Goal: Transaction & Acquisition: Book appointment/travel/reservation

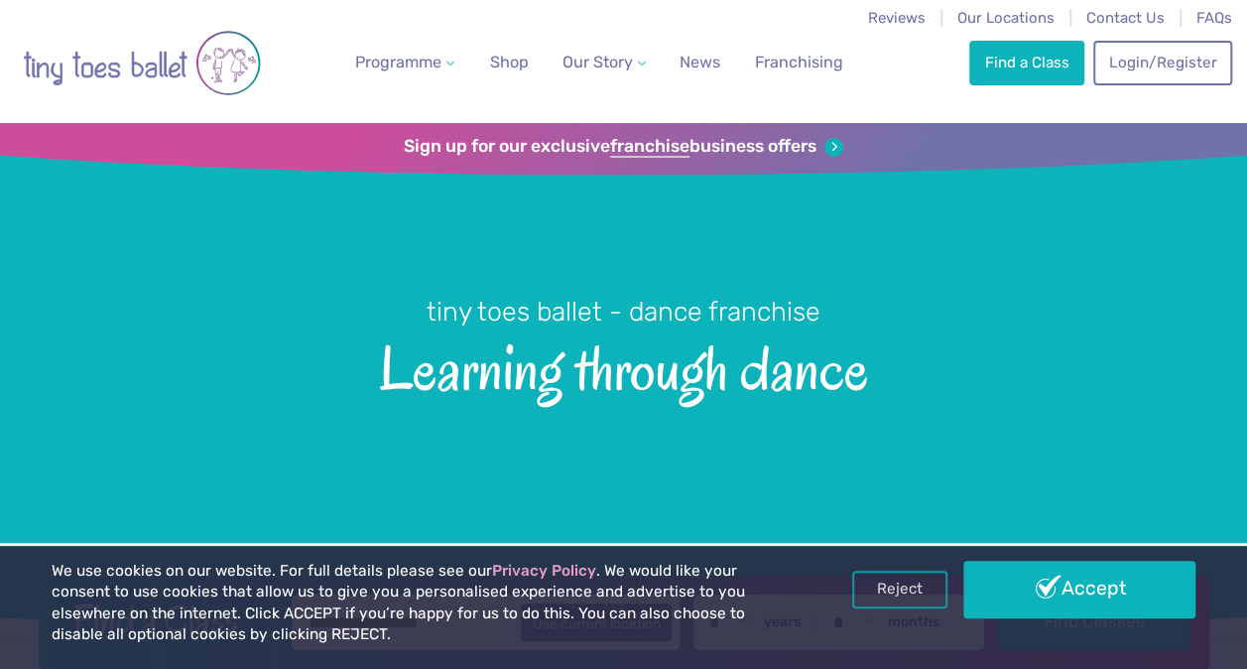
click at [1137, 597] on link "Accept" at bounding box center [1079, 589] width 232 height 58
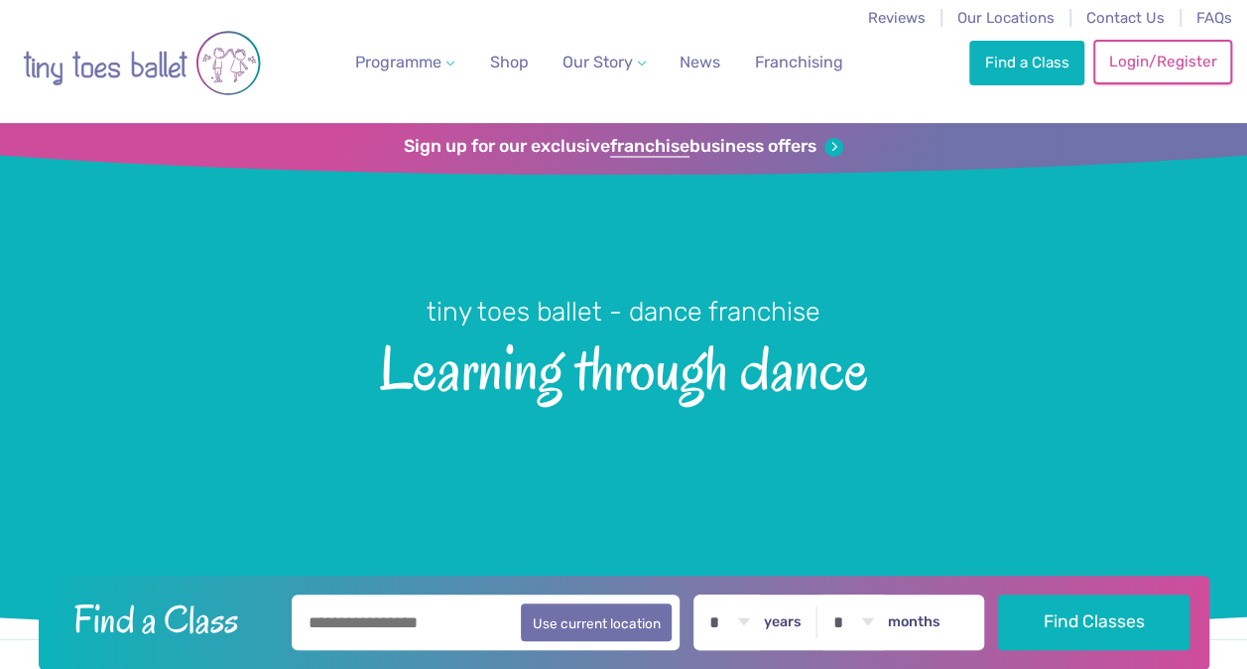
click at [1177, 48] on link "Login/Register" at bounding box center [1162, 62] width 139 height 44
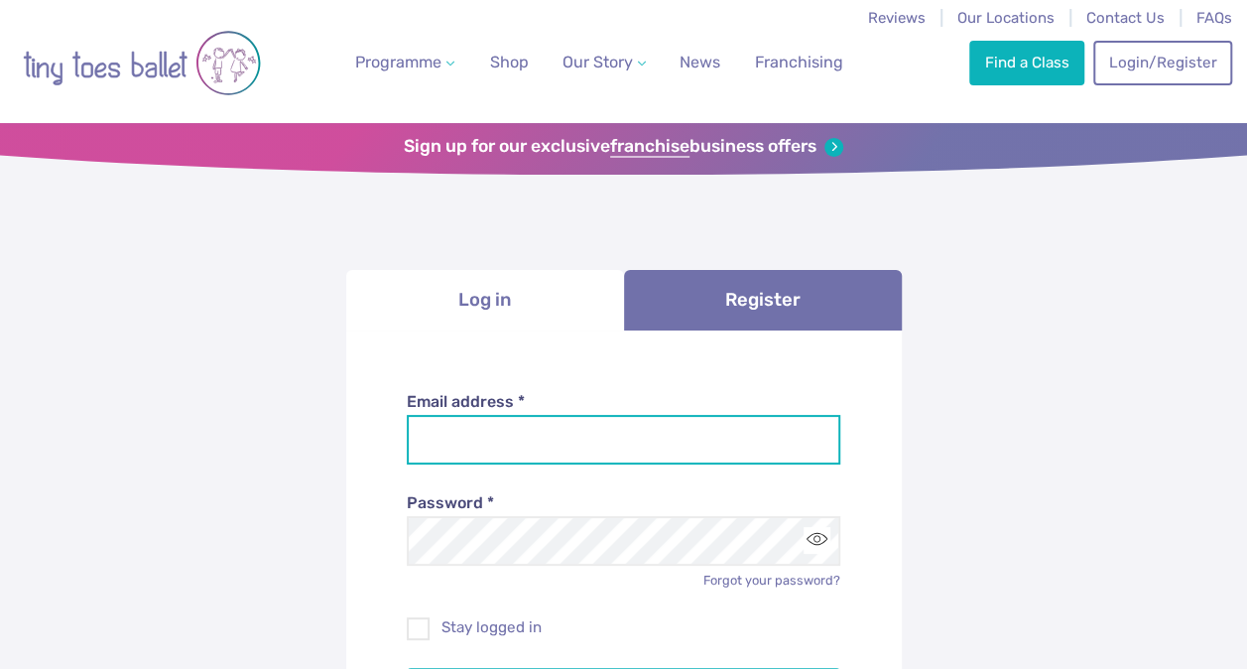
click at [511, 432] on input "Email address *" at bounding box center [623, 440] width 433 height 50
click at [452, 447] on input "Email address *" at bounding box center [623, 440] width 433 height 50
type input "**********"
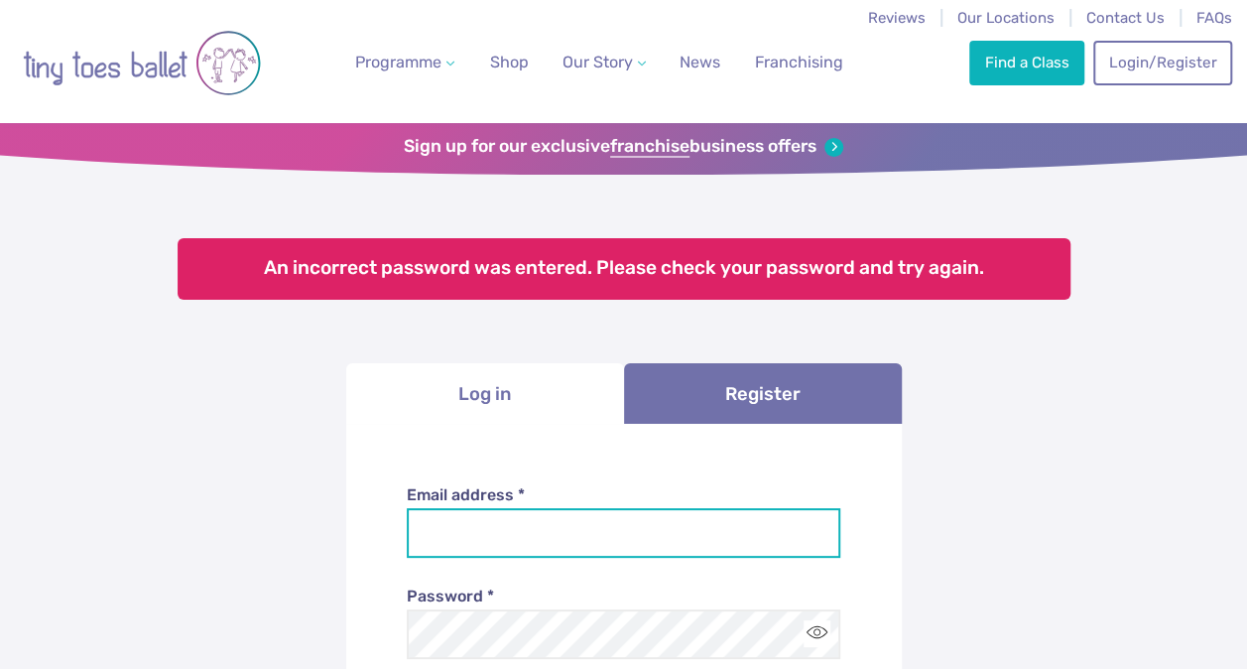
drag, startPoint x: 0, startPoint y: 0, endPoint x: 454, endPoint y: 548, distance: 711.5
click at [454, 548] on input "Email address *" at bounding box center [623, 533] width 433 height 50
type input "**********"
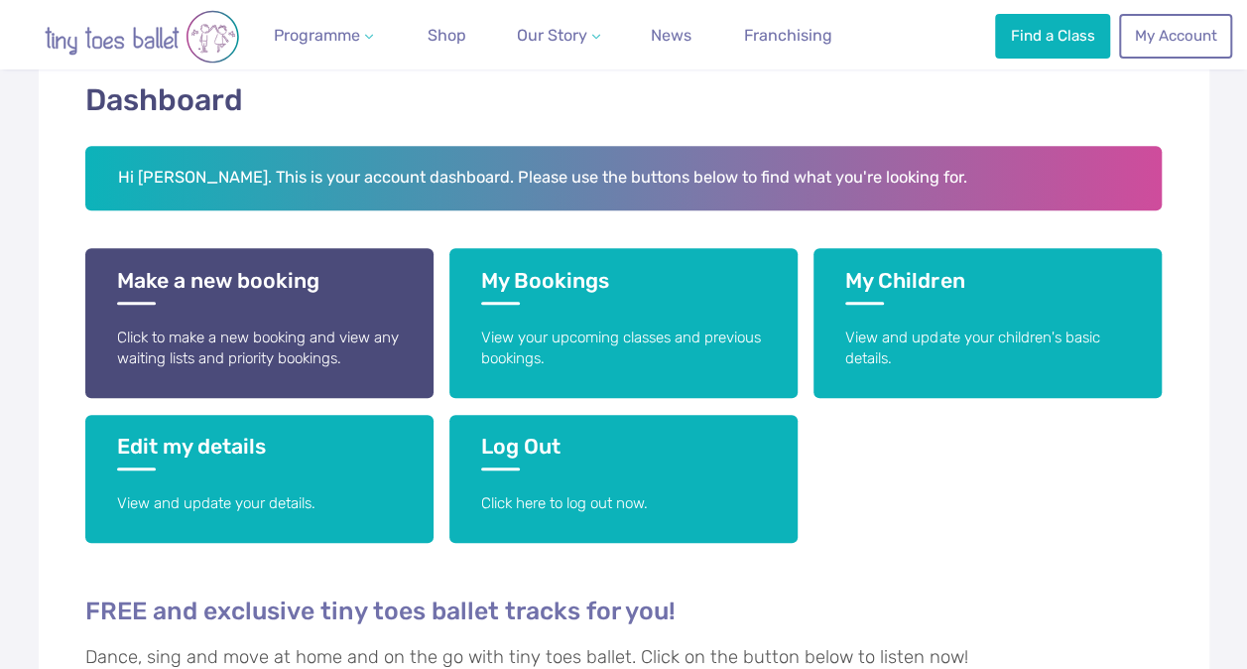
scroll to position [349, 0]
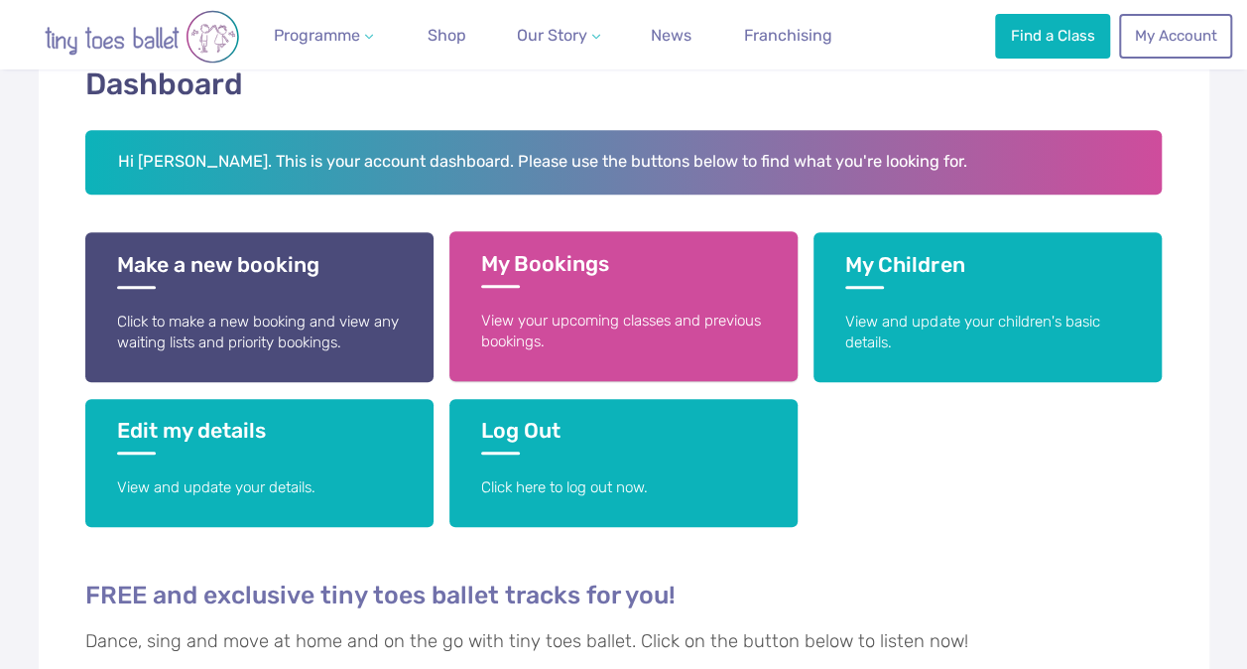
click at [538, 325] on p "View your upcoming classes and previous bookings." at bounding box center [623, 331] width 285 height 43
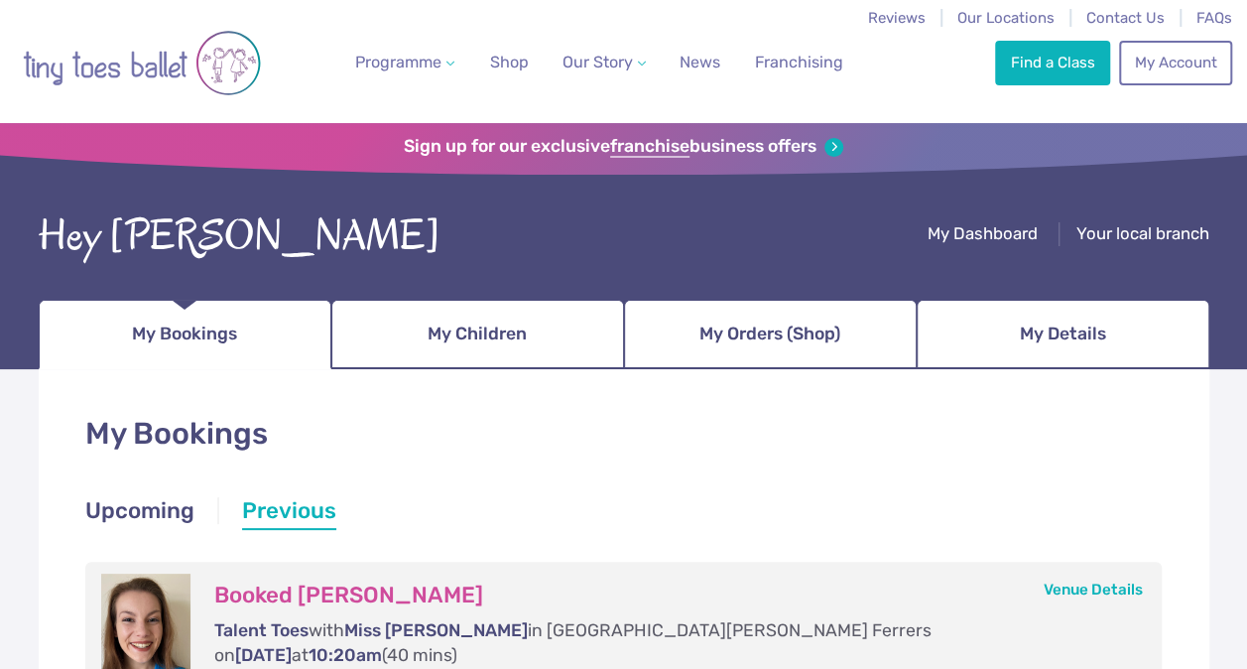
click at [656, 503] on ul "Upcoming Previous" at bounding box center [623, 513] width 1077 height 36
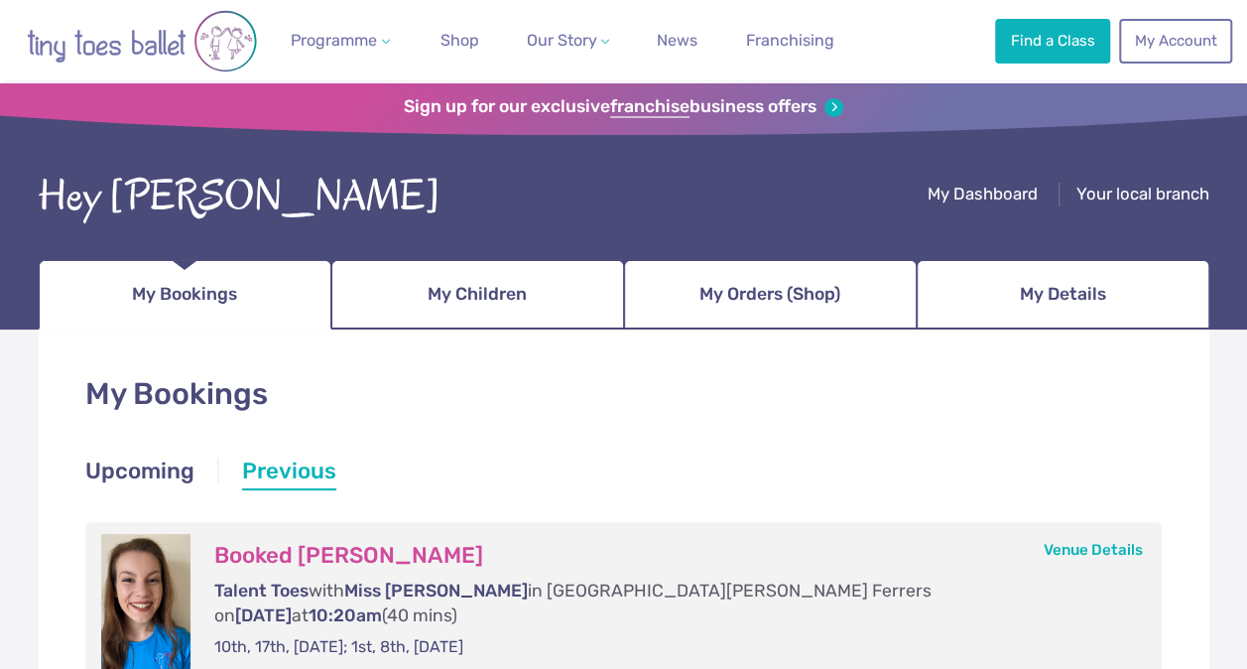
scroll to position [198, 0]
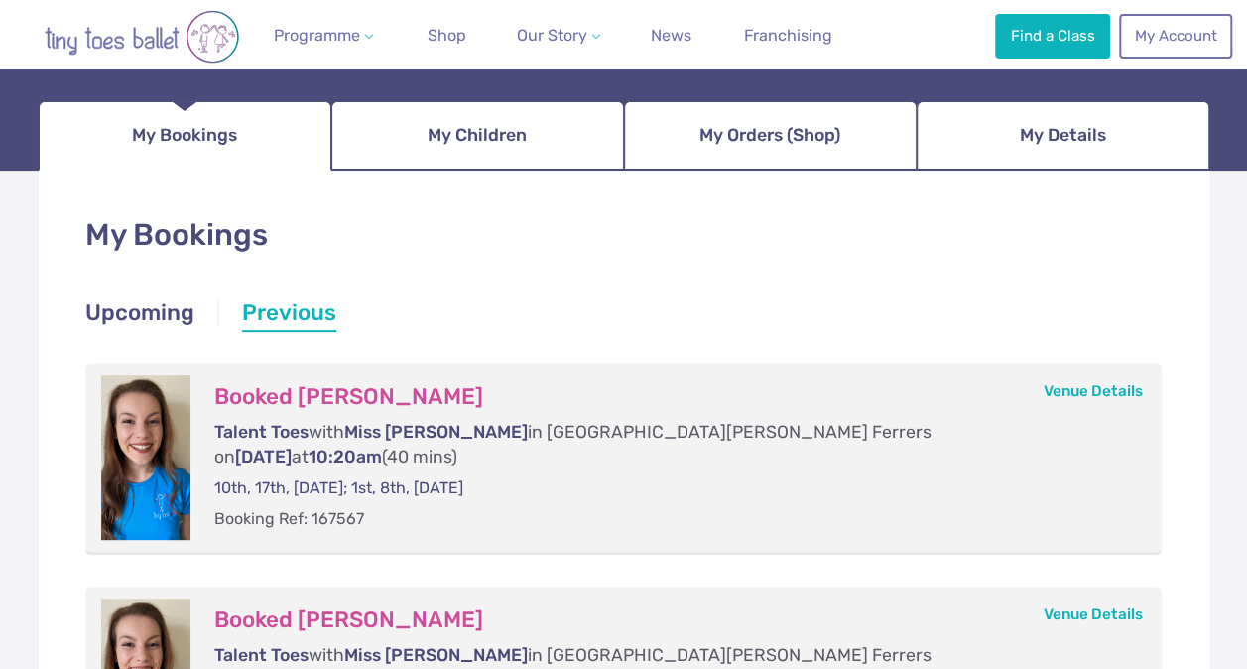
click at [797, 304] on ul "Upcoming Previous" at bounding box center [623, 315] width 1077 height 36
click at [114, 307] on link "Upcoming" at bounding box center [139, 315] width 109 height 36
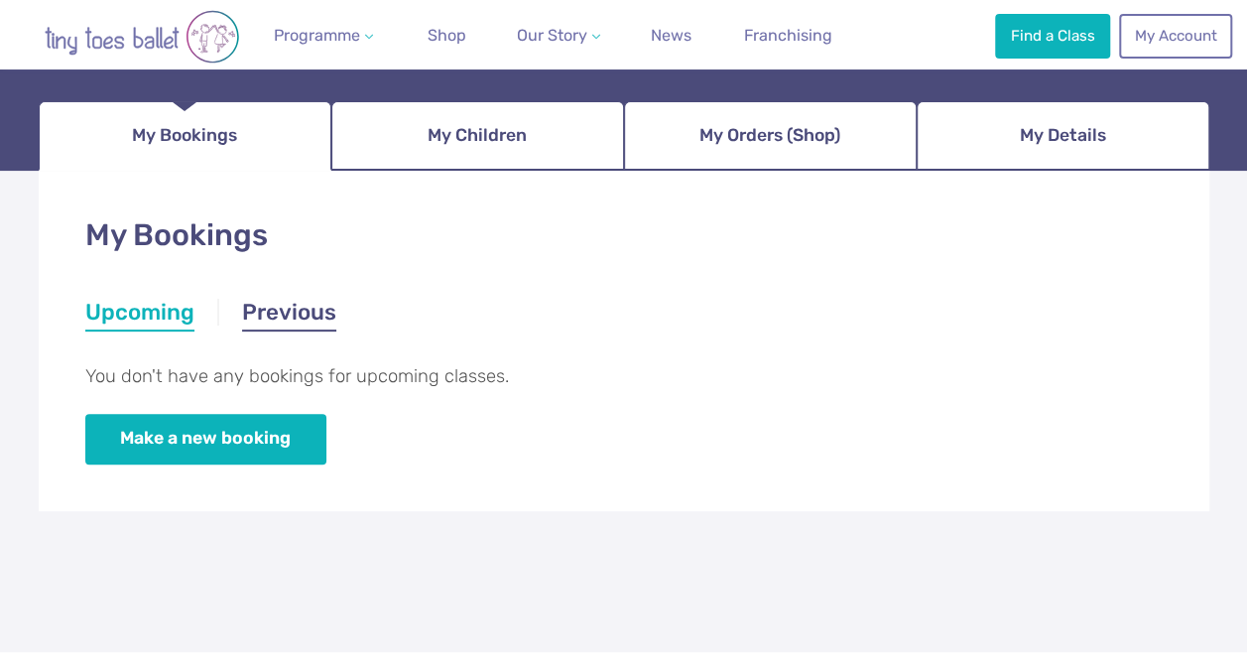
click at [286, 300] on link "Previous" at bounding box center [289, 315] width 94 height 36
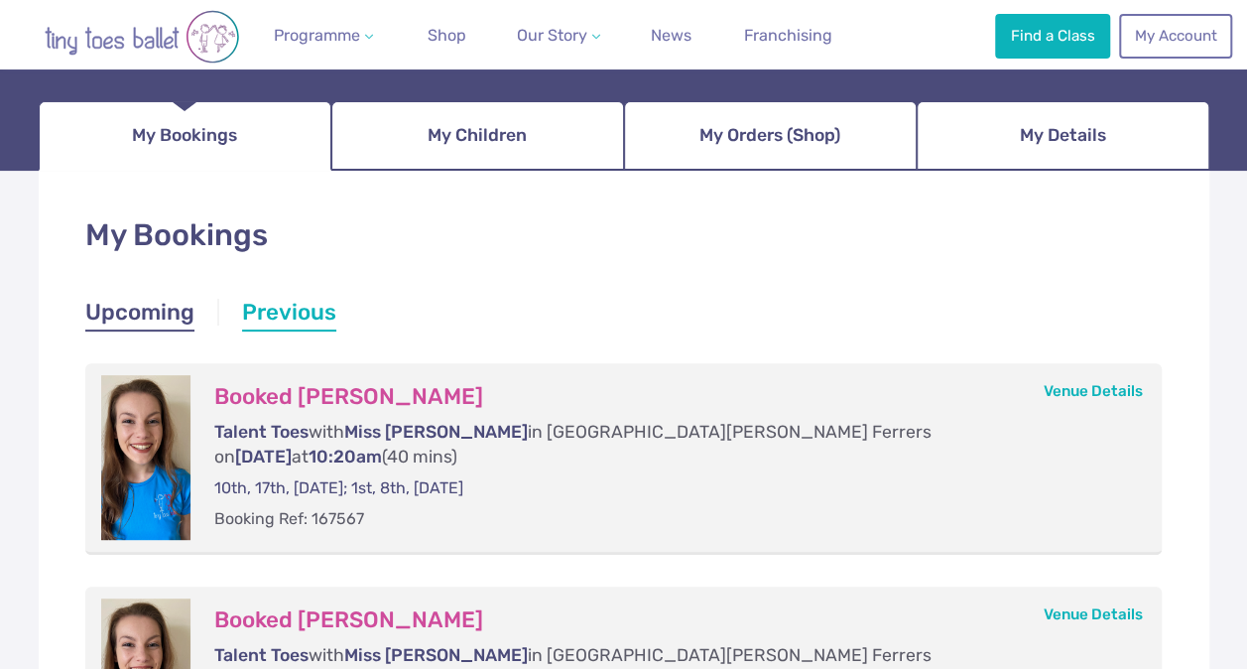
click at [156, 317] on link "Upcoming" at bounding box center [139, 315] width 109 height 36
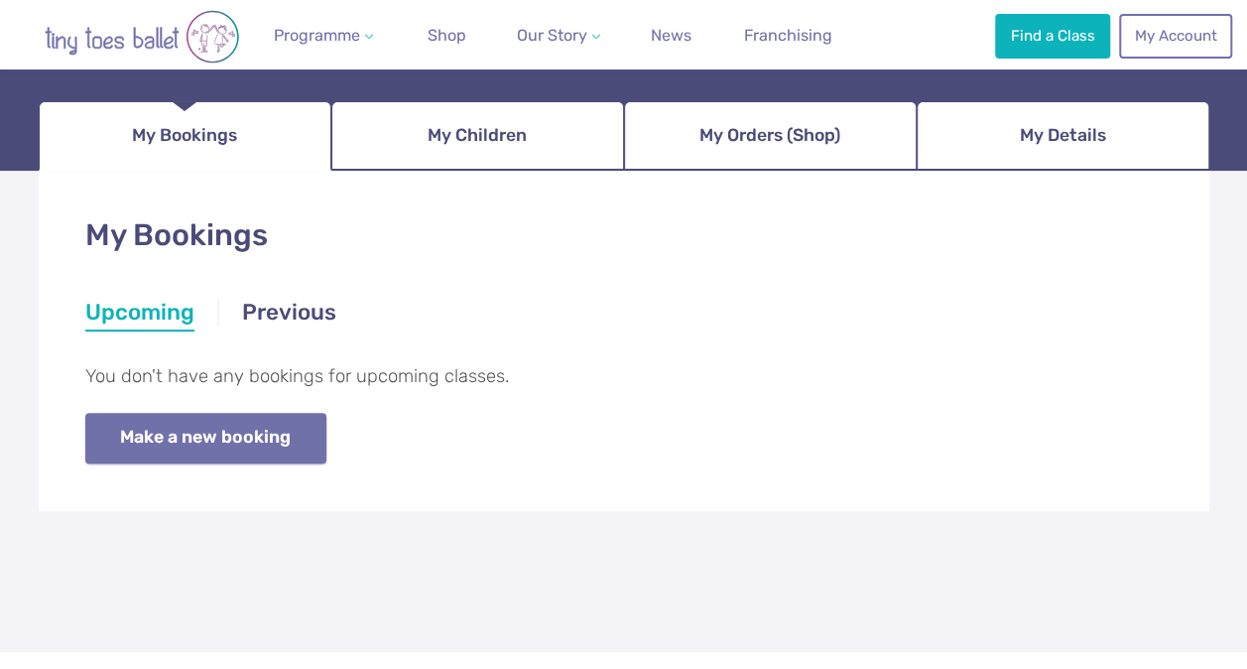
click at [206, 419] on link "Make a new booking" at bounding box center [205, 438] width 241 height 51
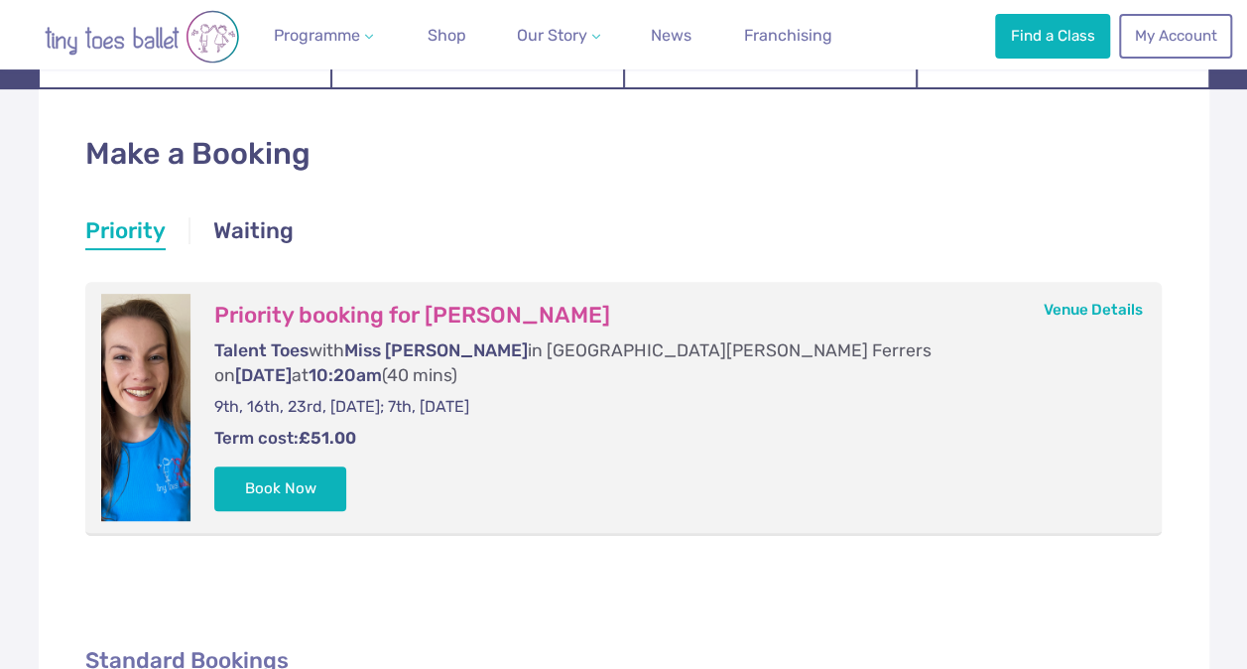
scroll to position [278, 0]
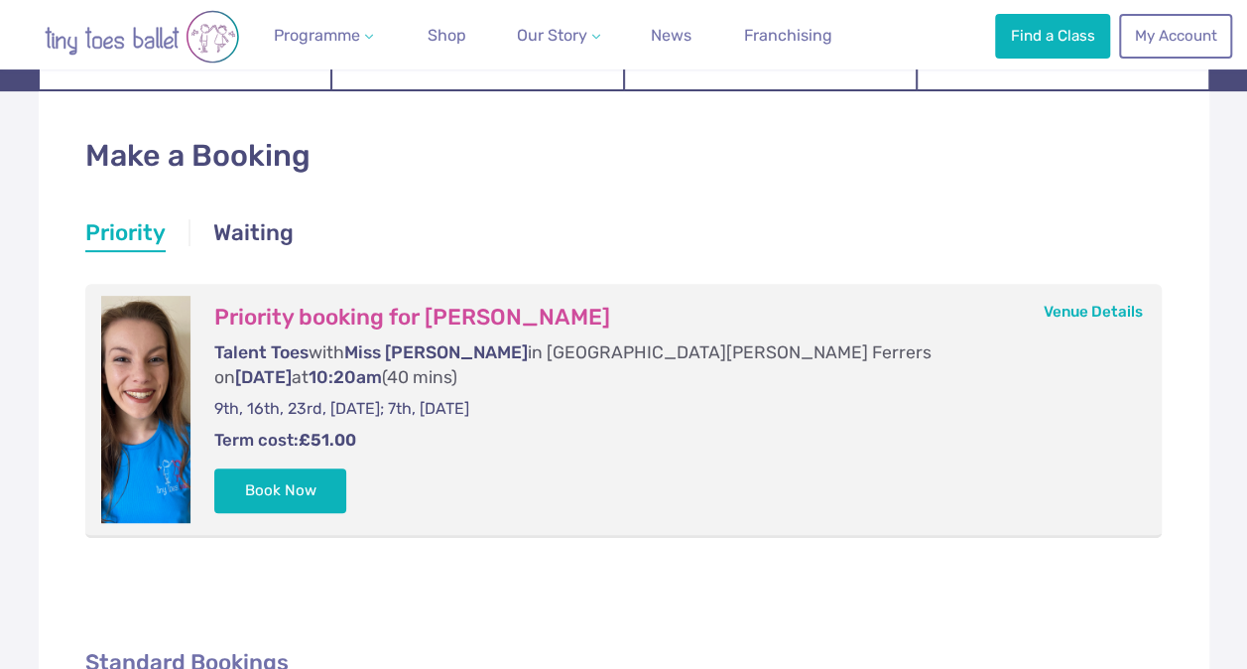
click at [0, 546] on html "Reviews Our Locations Contact Us FAQs Programme Weekly Classes Inclusive Dance …" at bounding box center [623, 663] width 1247 height 1883
click at [641, 209] on div "Priority Waiting Priority Priority Priority booking for Sophia Douglas Talent T…" at bounding box center [623, 369] width 1077 height 336
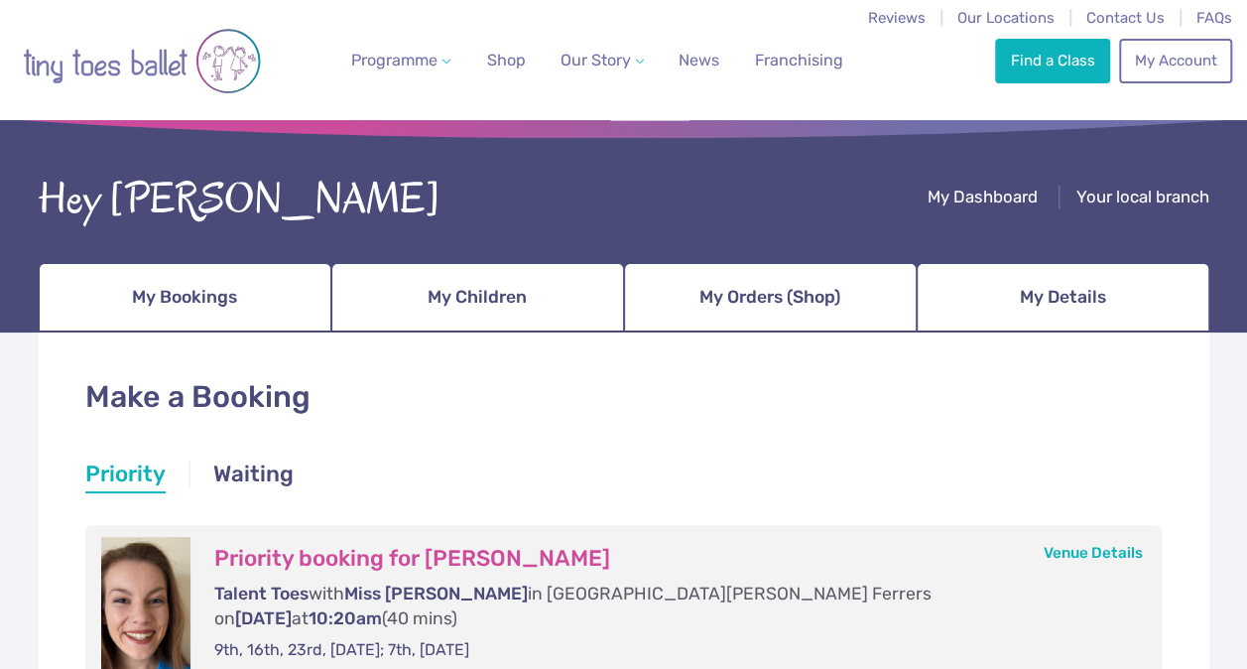
scroll to position [0, 0]
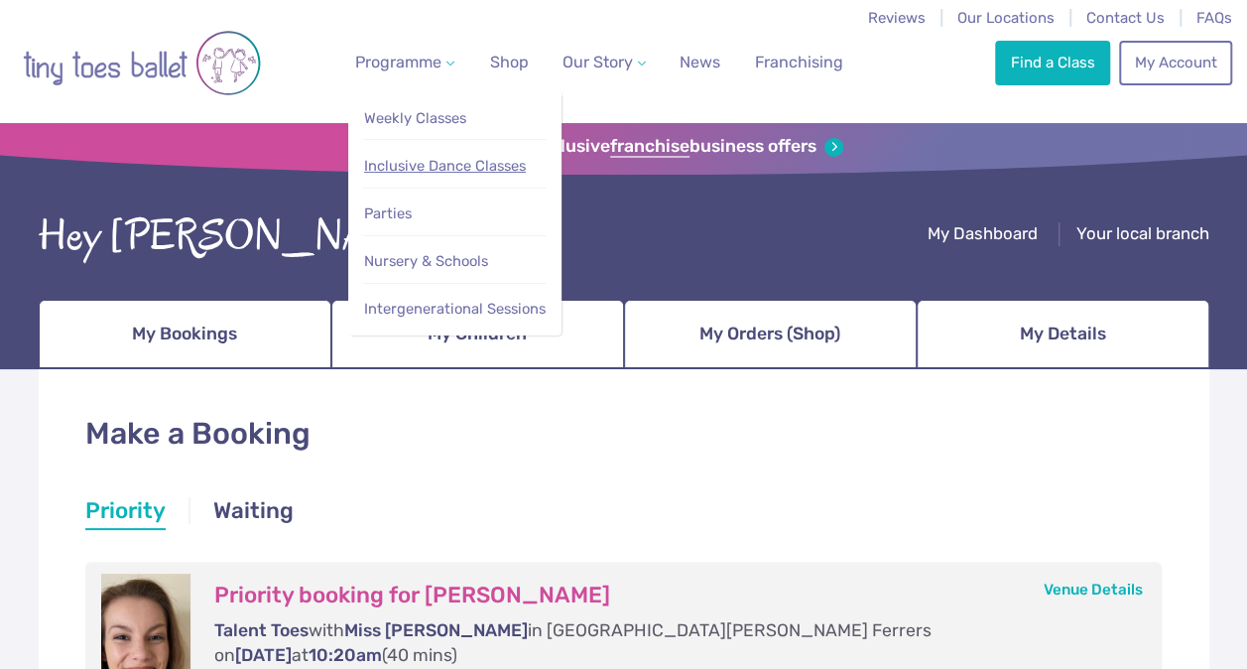
click at [452, 157] on span "Inclusive Dance Classes" at bounding box center [445, 166] width 162 height 18
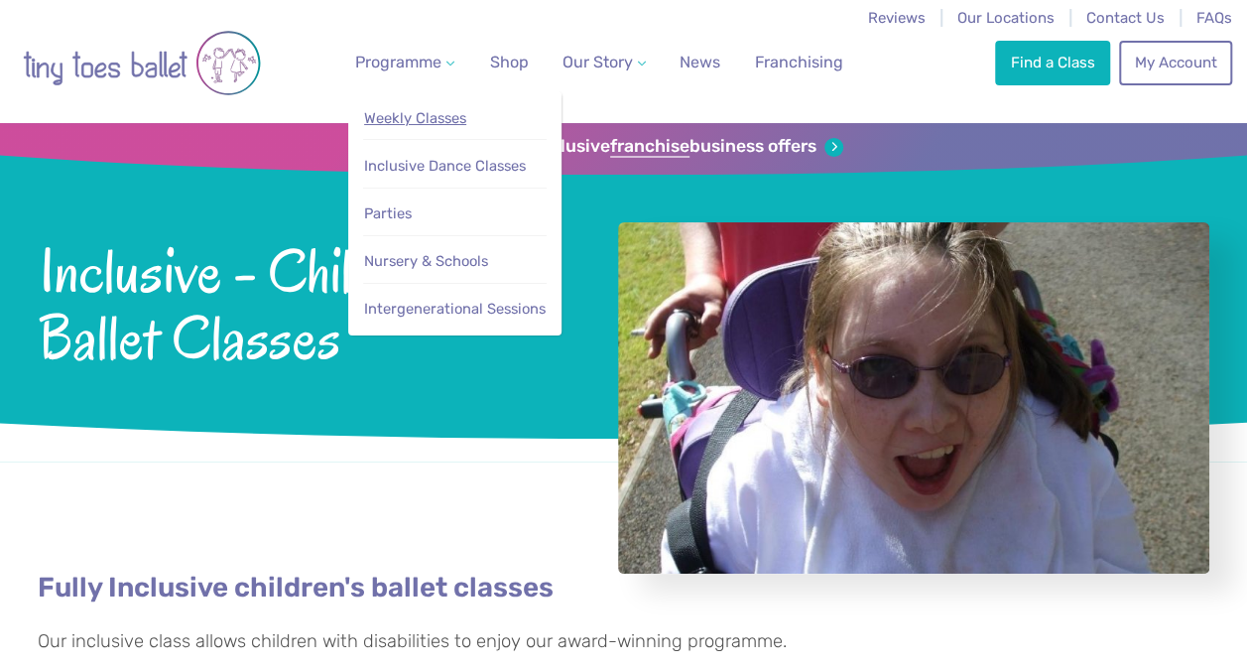
click at [448, 109] on span "Weekly Classes" at bounding box center [415, 118] width 102 height 18
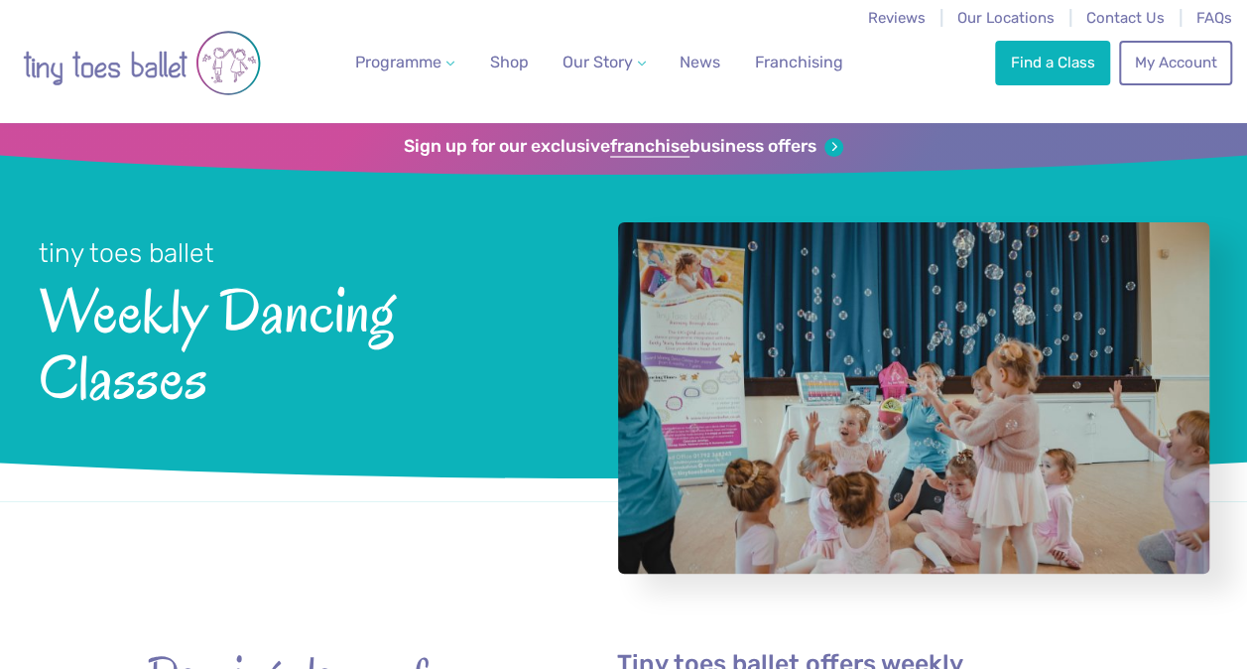
click at [363, 501] on div at bounding box center [623, 538] width 1247 height 75
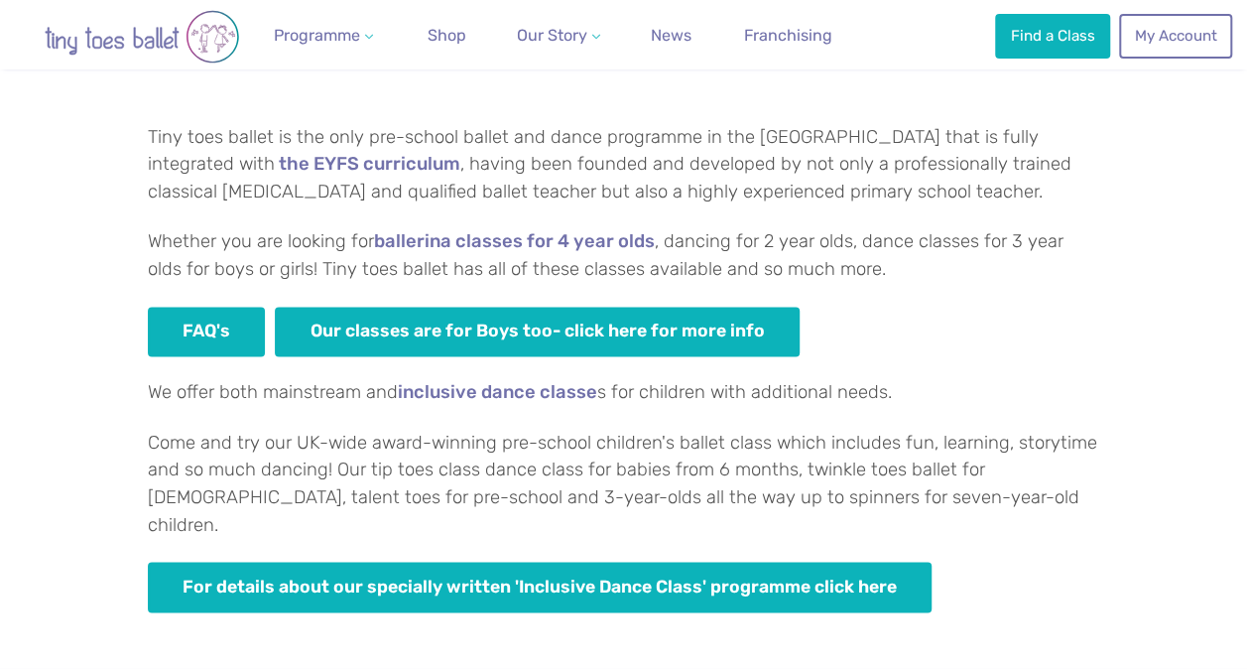
scroll to position [1428, 0]
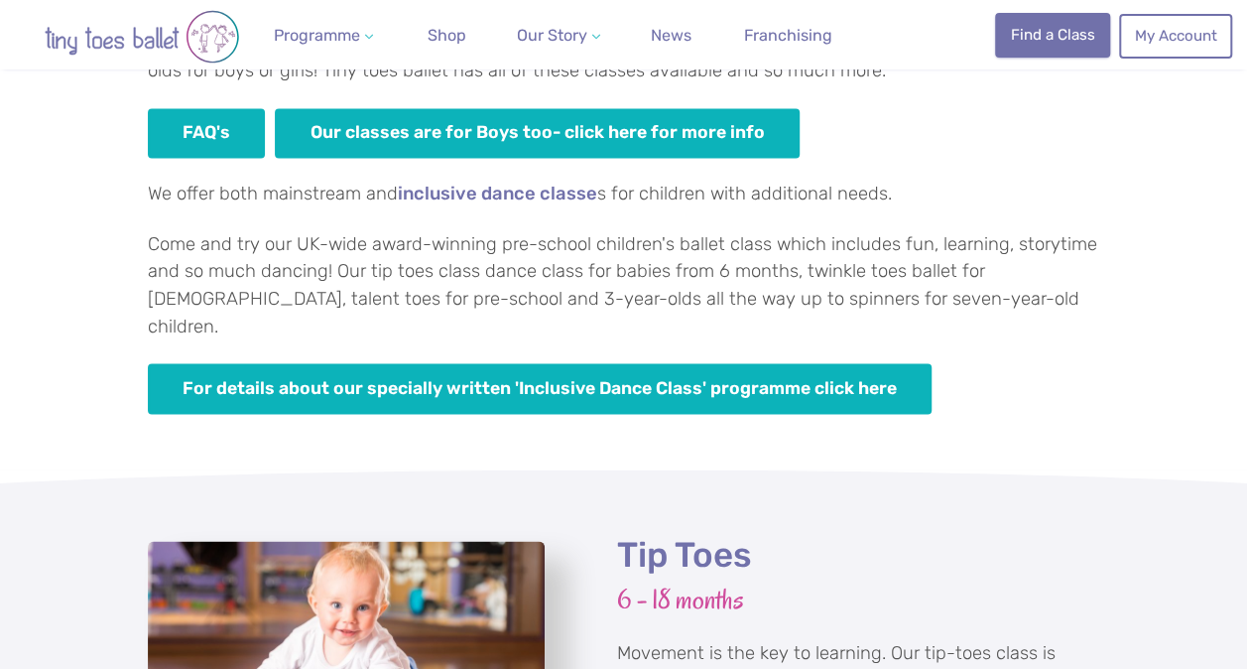
click at [1035, 35] on link "Find a Class" at bounding box center [1052, 35] width 115 height 44
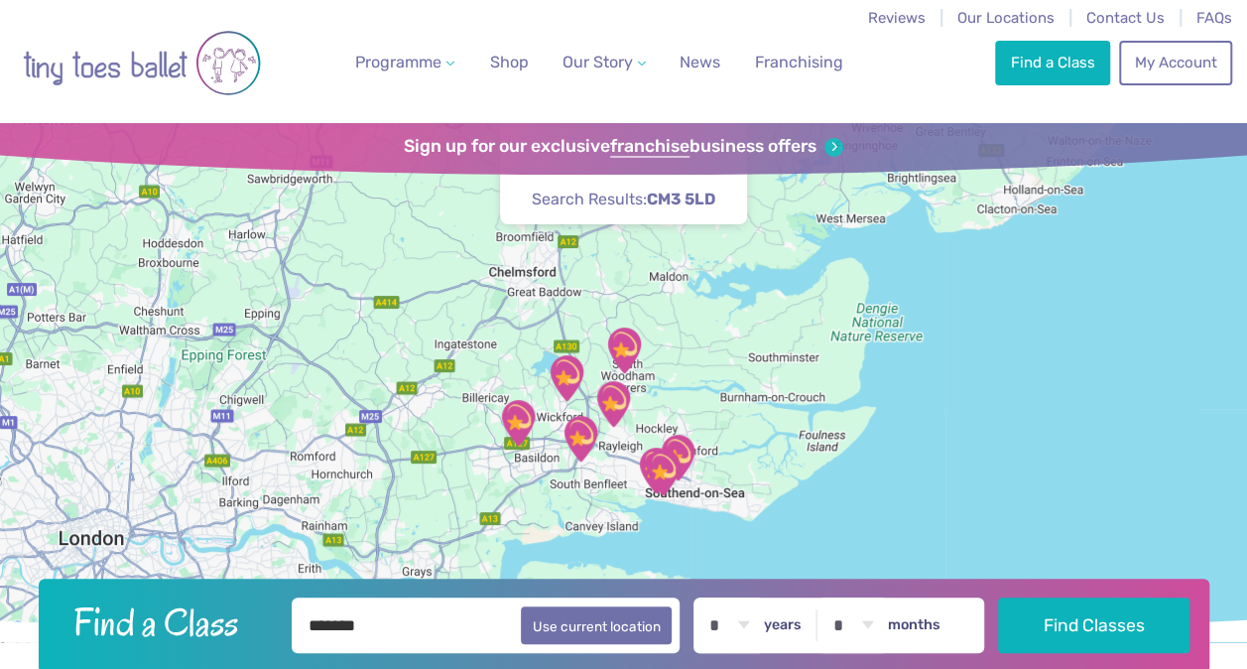
click at [627, 347] on img "Champions Manor Hall" at bounding box center [623, 349] width 65 height 65
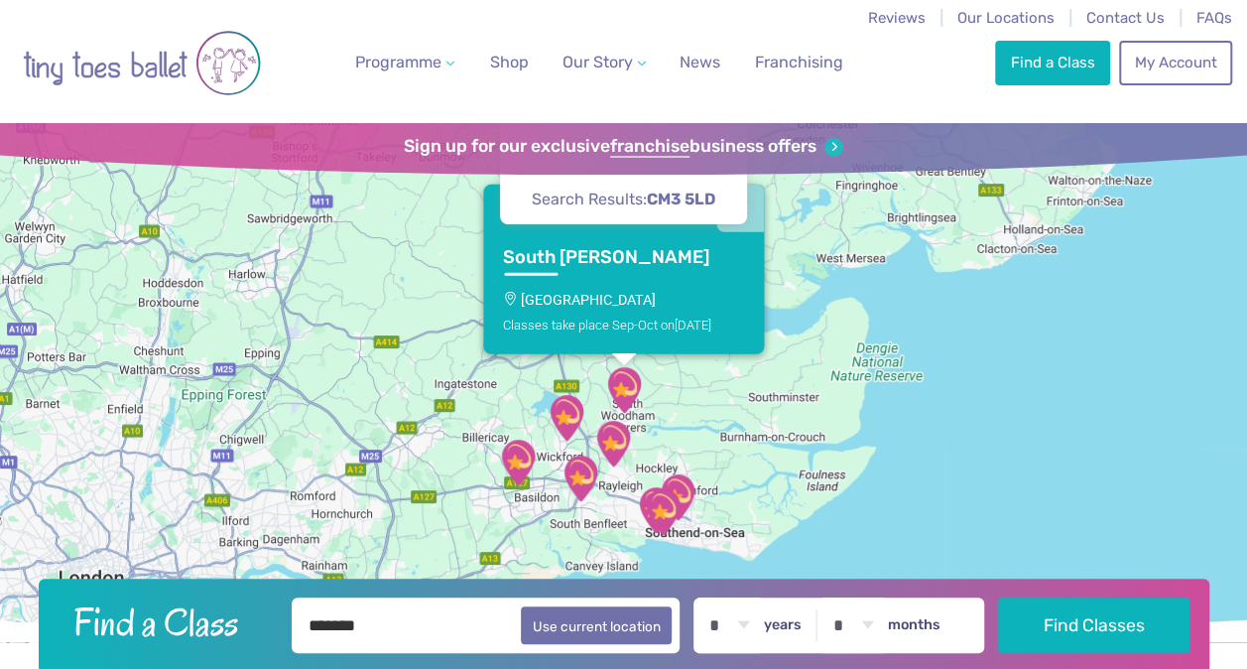
click at [648, 295] on p "Champions Manor Hall" at bounding box center [623, 299] width 242 height 16
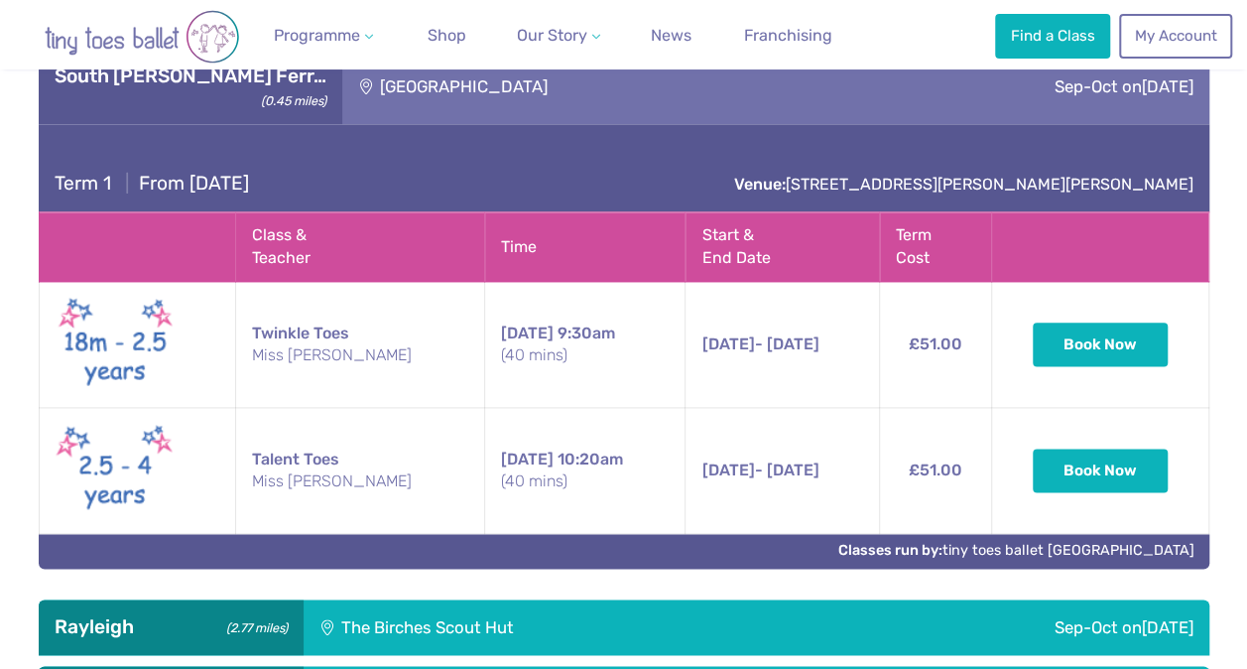
scroll to position [1116, 0]
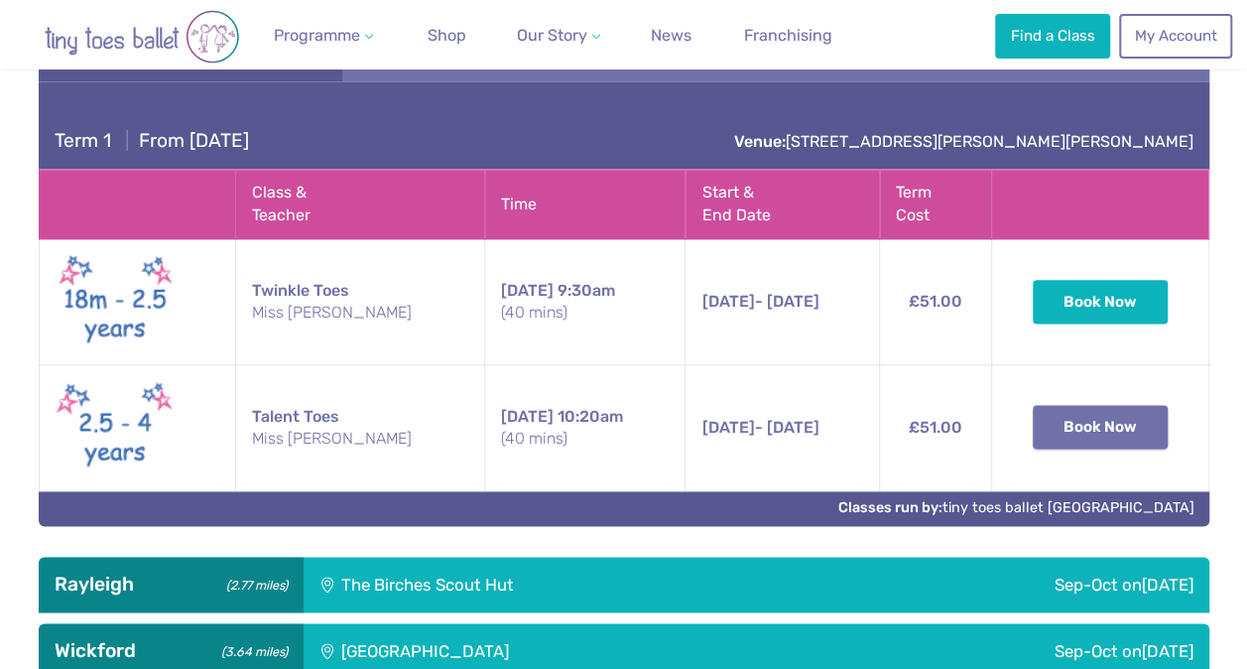
click at [1064, 447] on button "Book Now" at bounding box center [1100, 427] width 135 height 44
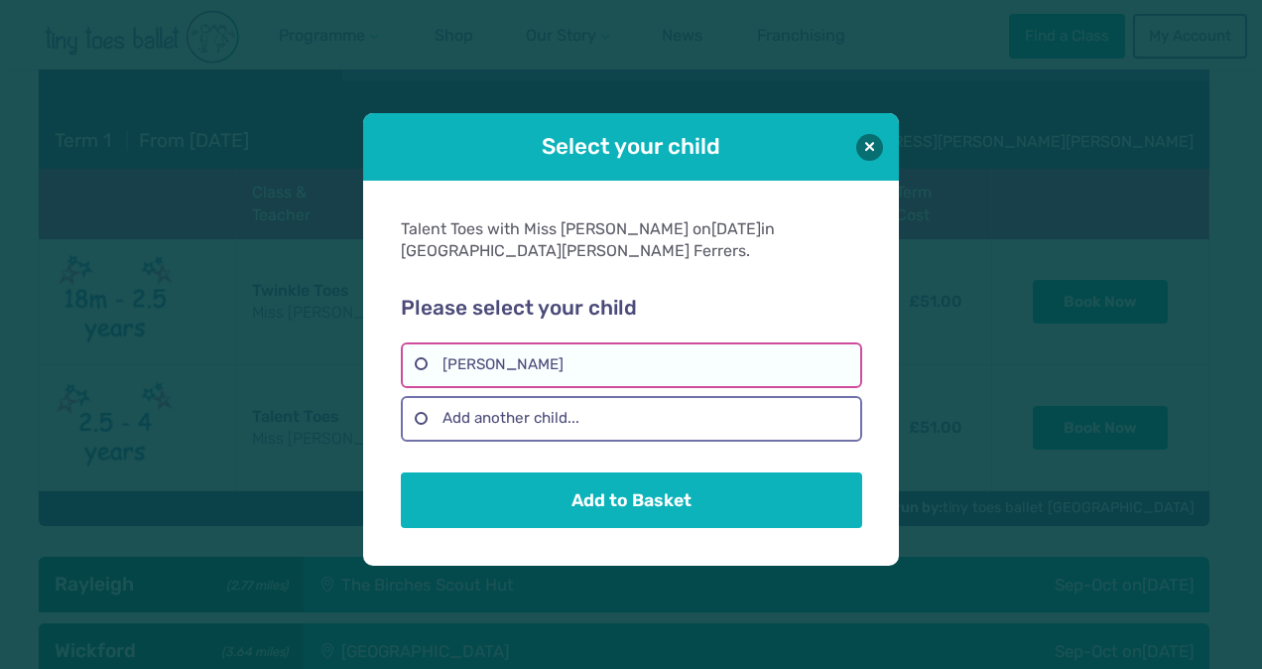
click at [601, 345] on label "Sophia Douglas" at bounding box center [631, 365] width 460 height 46
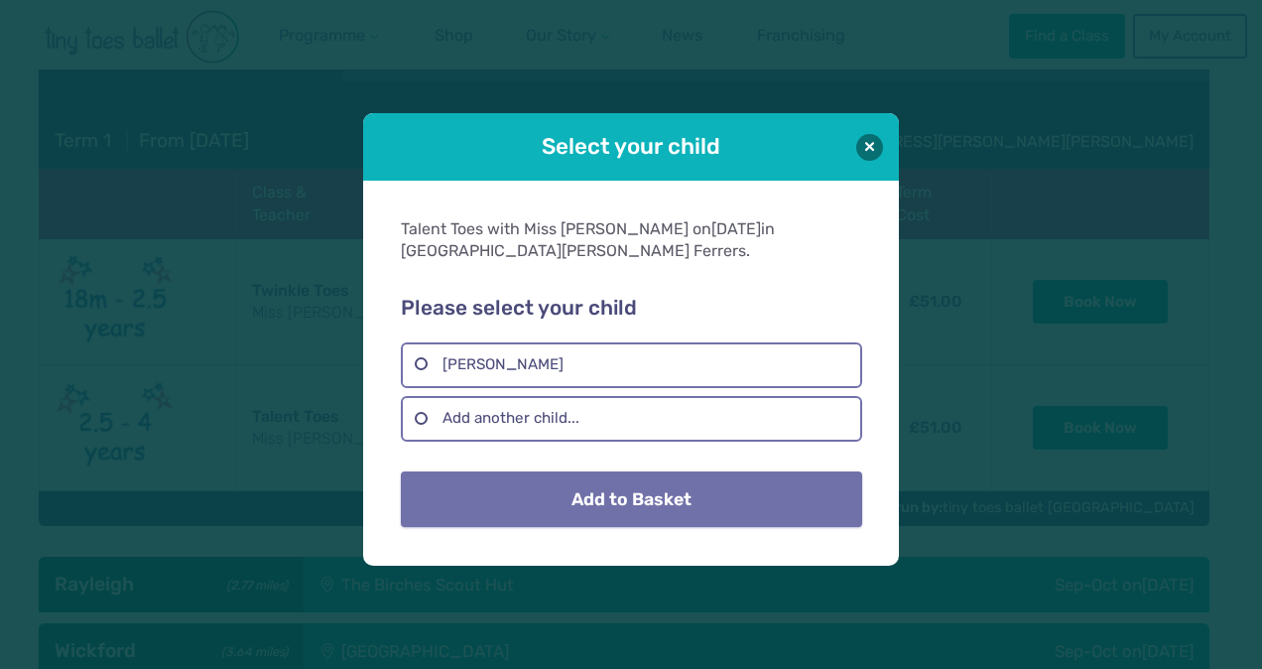
click at [629, 494] on button "Add to Basket" at bounding box center [631, 499] width 460 height 56
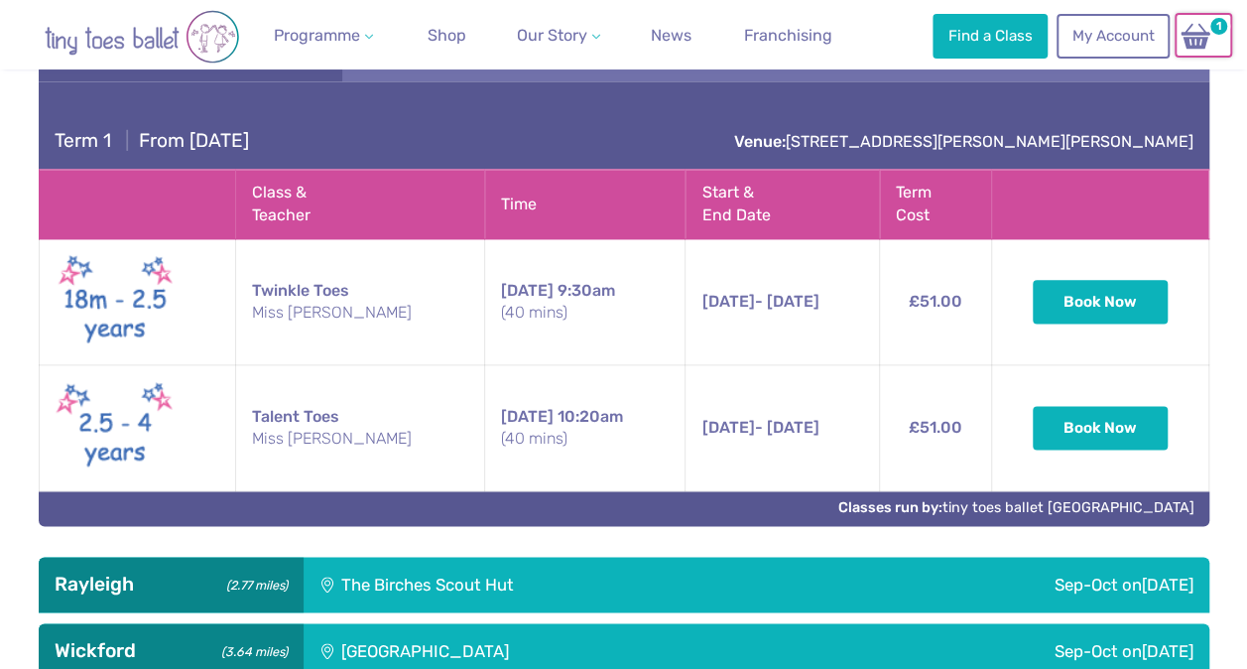
click at [1203, 42] on img at bounding box center [1195, 36] width 38 height 29
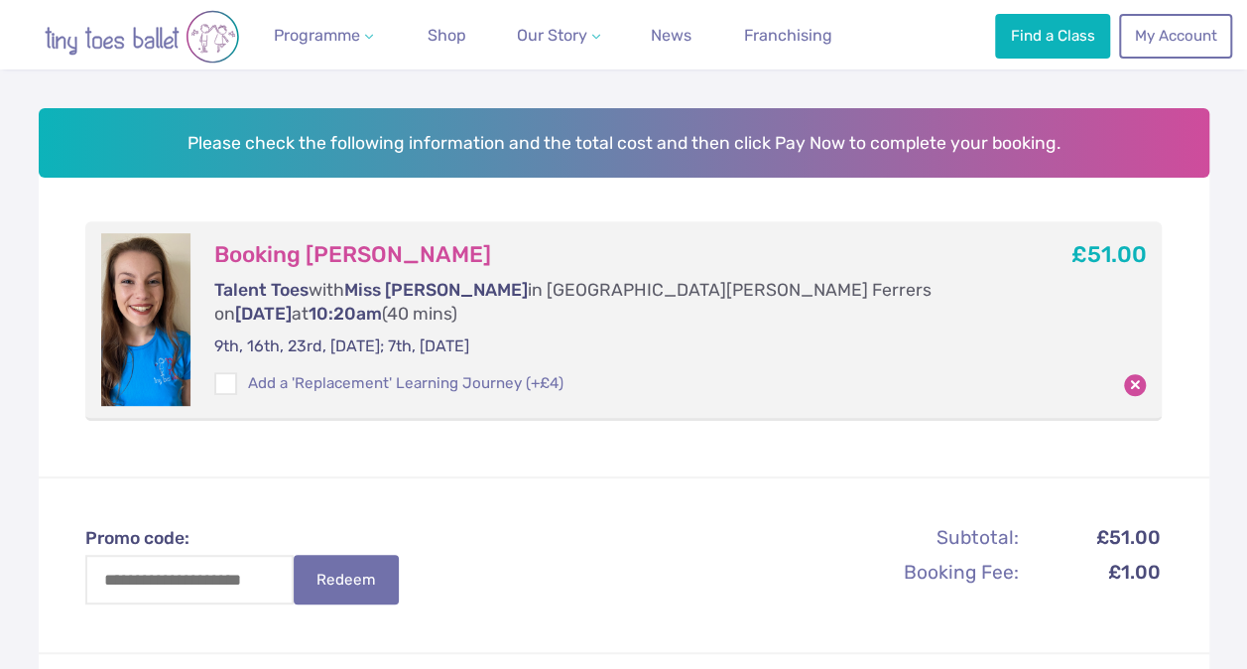
scroll to position [317, 0]
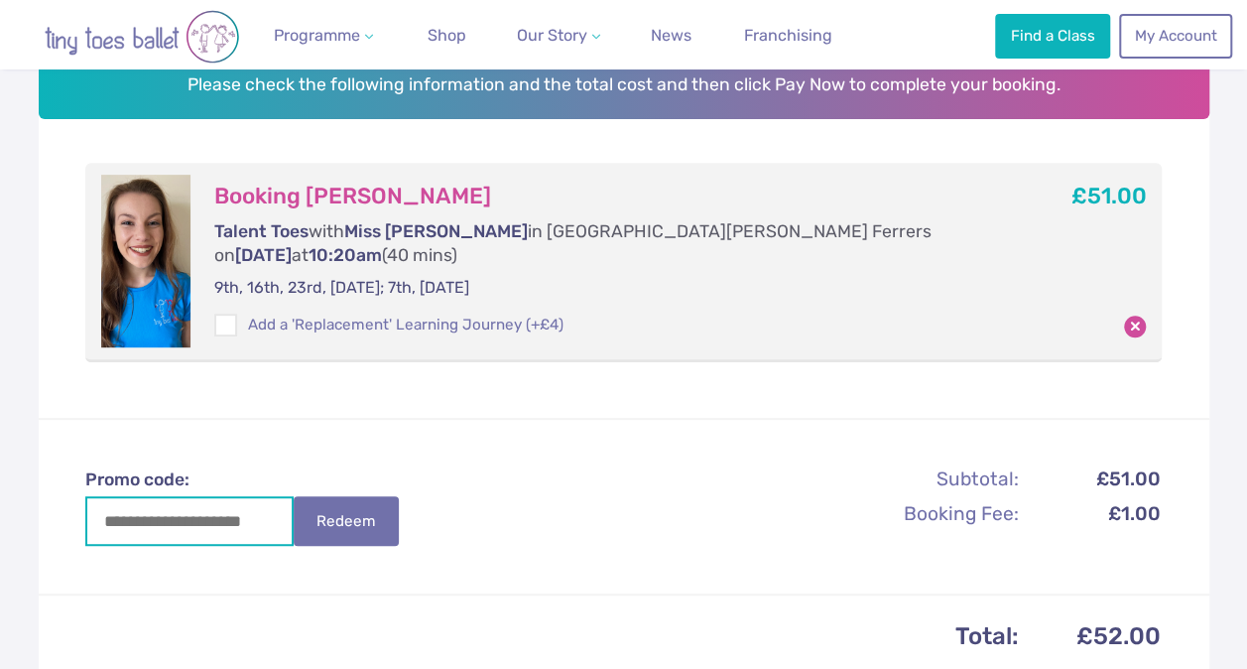
click at [190, 502] on input "Promo code:" at bounding box center [189, 521] width 208 height 50
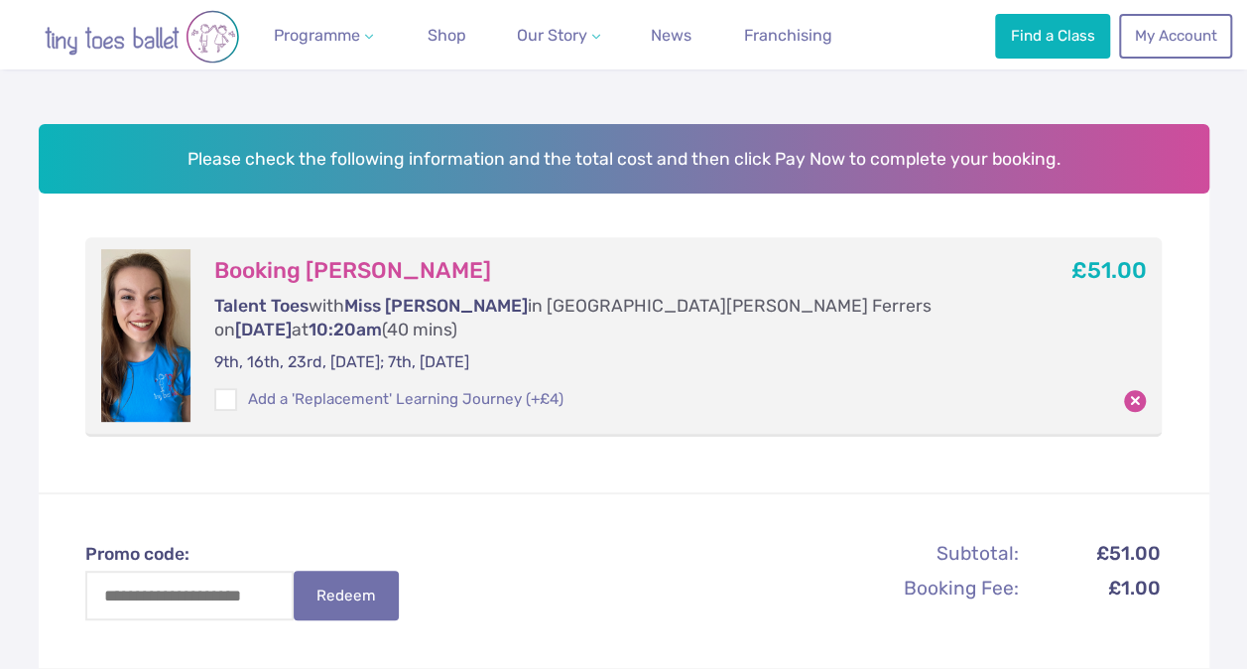
scroll to position [218, 0]
